Goal: Book appointment/travel/reservation

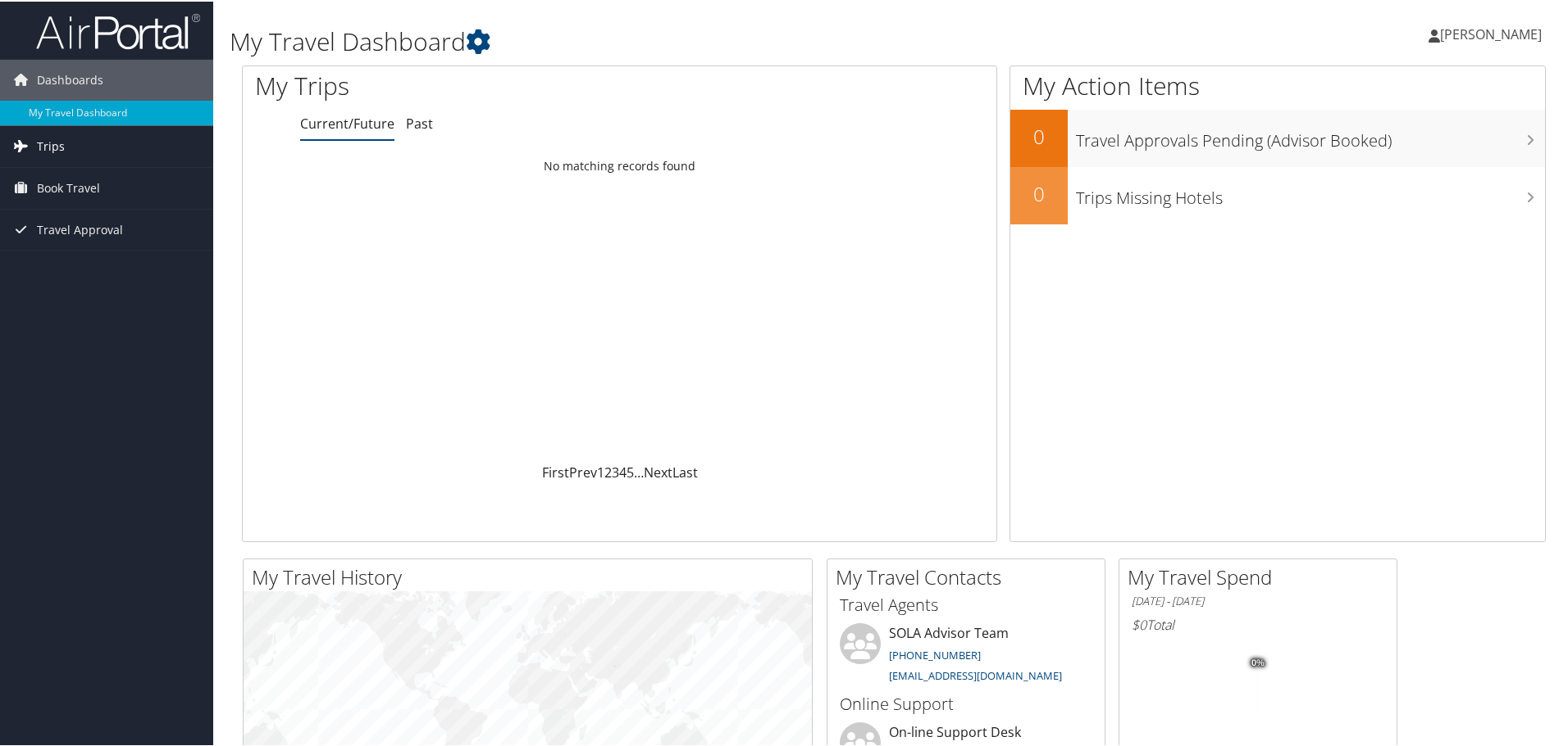
click at [93, 146] on link "Trips" at bounding box center [107, 144] width 214 height 41
click at [104, 268] on link "Book Travel" at bounding box center [107, 260] width 214 height 41
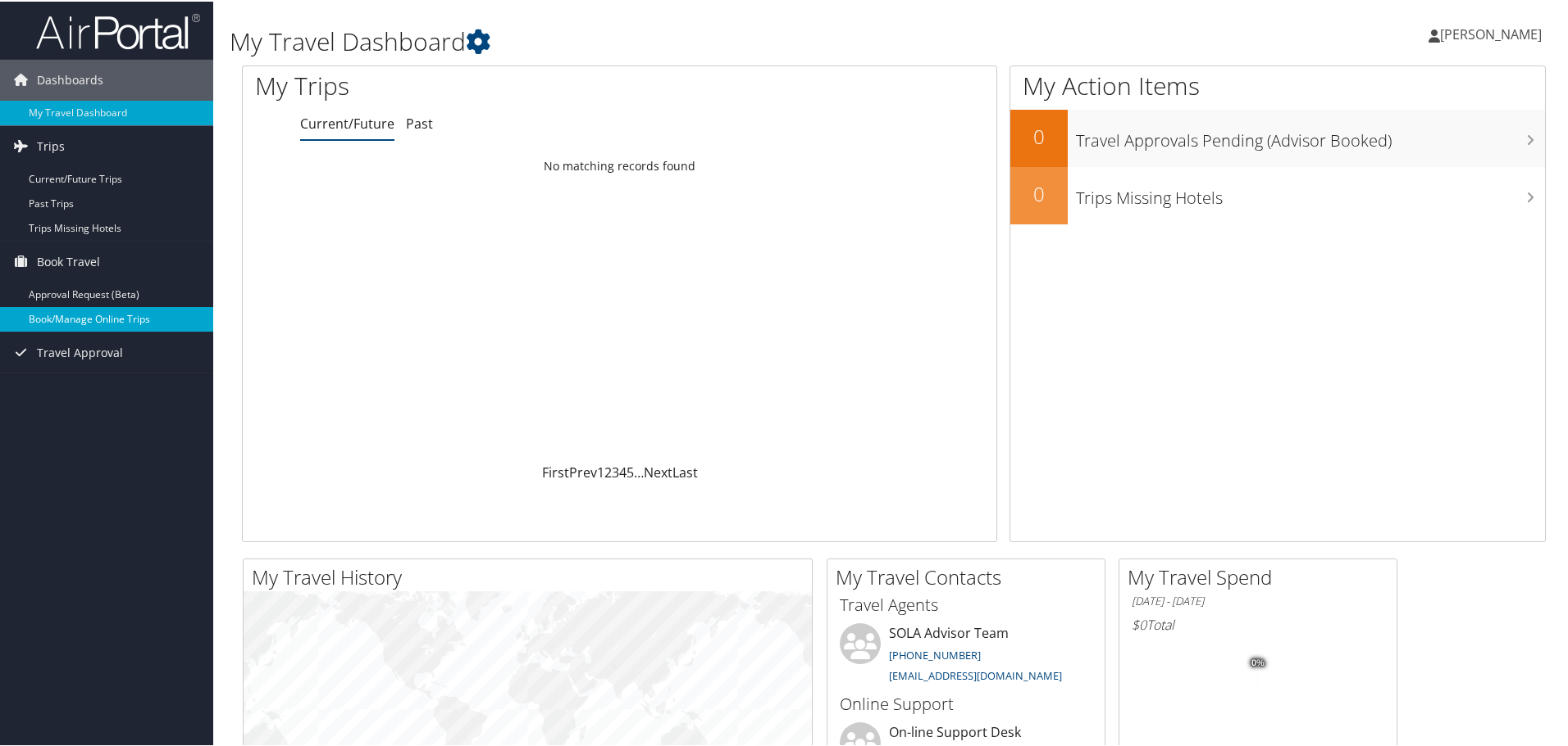
click at [131, 318] on link "Book/Manage Online Trips" at bounding box center [107, 317] width 214 height 25
